Goal: Complete application form

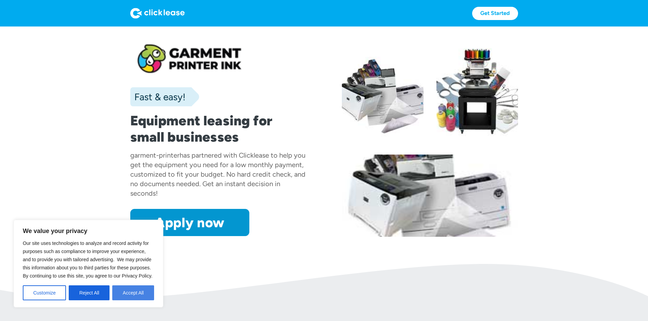
click at [135, 296] on button "Accept All" at bounding box center [133, 293] width 42 height 15
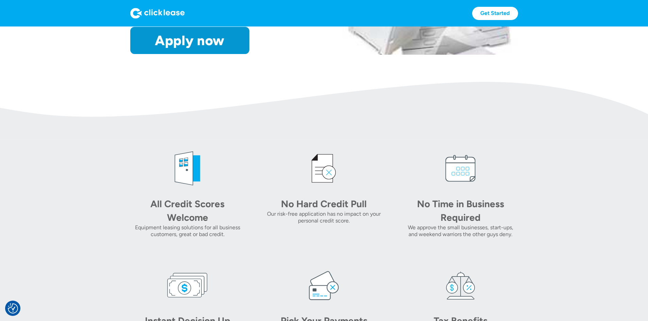
scroll to position [170, 0]
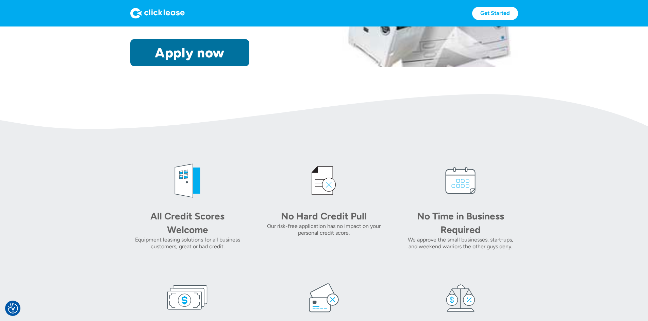
click at [130, 66] on link "Apply now" at bounding box center [189, 52] width 119 height 27
